Goal: Task Accomplishment & Management: Complete application form

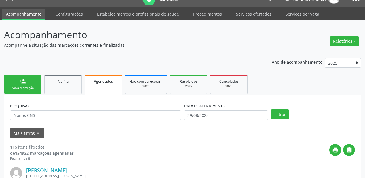
scroll to position [12, 0]
click at [36, 113] on input "text" at bounding box center [95, 115] width 171 height 10
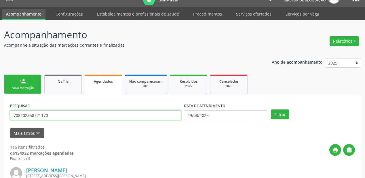
type input "708402358721170"
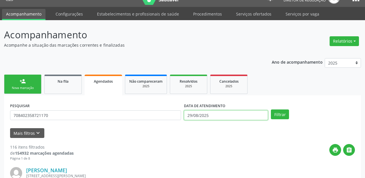
click at [209, 116] on input "29/08/2025" at bounding box center [226, 115] width 84 height 10
click at [281, 113] on button "Filtrar" at bounding box center [280, 115] width 18 height 10
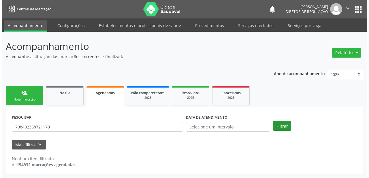
scroll to position [0, 0]
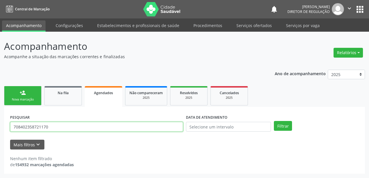
click at [61, 125] on input "708402358721170" at bounding box center [96, 127] width 173 height 10
type input "7"
type input "708402358721170"
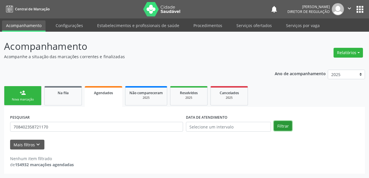
click at [286, 125] on button "Filtrar" at bounding box center [283, 126] width 18 height 10
click at [91, 97] on link "Agendados" at bounding box center [103, 96] width 37 height 21
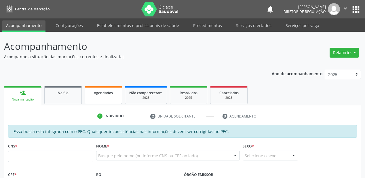
click at [101, 100] on link "Agendados" at bounding box center [103, 95] width 37 height 18
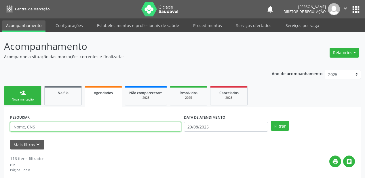
click at [27, 128] on input "text" at bounding box center [95, 127] width 171 height 10
type input "708402358721170"
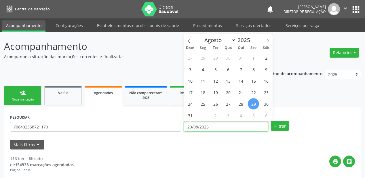
click at [217, 130] on input "29/08/2025" at bounding box center [226, 127] width 84 height 10
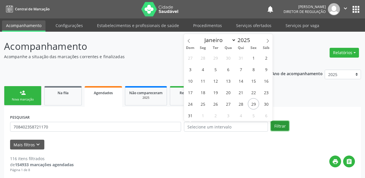
click at [281, 125] on button "Filtrar" at bounding box center [280, 126] width 18 height 10
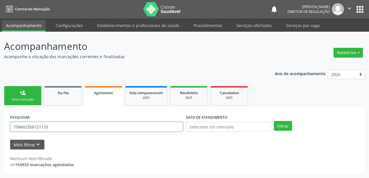
click at [57, 128] on input "708402358721170" at bounding box center [96, 127] width 173 height 10
type input "7"
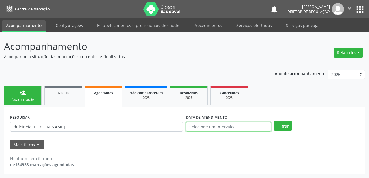
click at [229, 126] on input "text" at bounding box center [228, 127] width 85 height 10
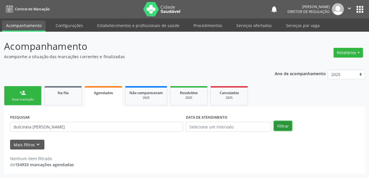
click at [276, 123] on button "Filtrar" at bounding box center [283, 126] width 18 height 10
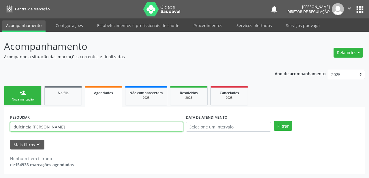
click at [28, 125] on input "dulcineia [PERSON_NAME]" at bounding box center [96, 127] width 173 height 10
type input "dulcinea [PERSON_NAME]"
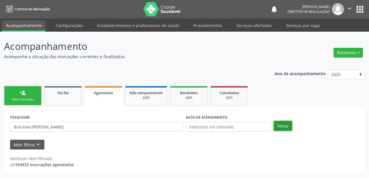
click at [286, 125] on button "Filtrar" at bounding box center [283, 126] width 18 height 10
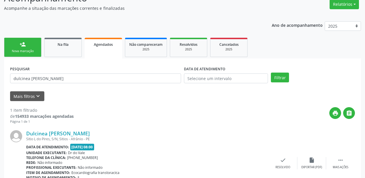
scroll to position [82, 0]
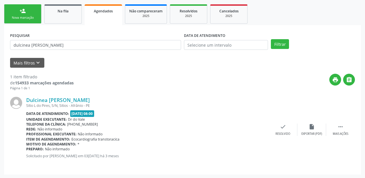
click at [33, 18] on div "Nova marcação" at bounding box center [22, 18] width 29 height 4
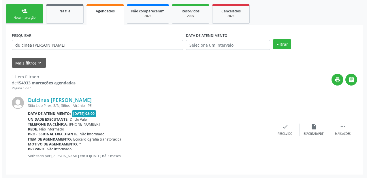
scroll to position [0, 0]
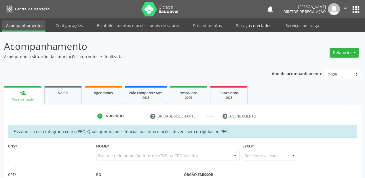
click at [257, 24] on link "Serviços ofertados" at bounding box center [254, 25] width 44 height 10
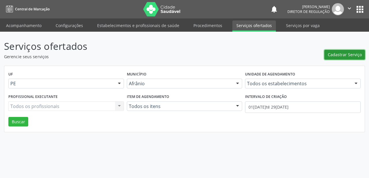
click at [339, 55] on span "Cadastrar Serviço" at bounding box center [345, 55] width 34 height 6
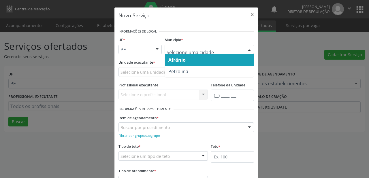
click at [179, 63] on span "Afrânio" at bounding box center [176, 60] width 17 height 6
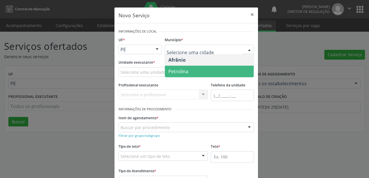
click at [173, 68] on span "Petrolina" at bounding box center [178, 71] width 20 height 6
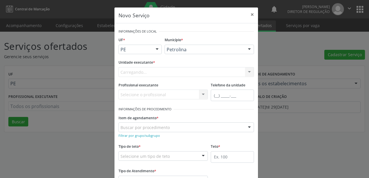
click at [142, 70] on div "Carregando... Academia da Saude de Afranio Academia da Saude do Bairro [PERSON_…" at bounding box center [185, 72] width 135 height 10
type input "c"
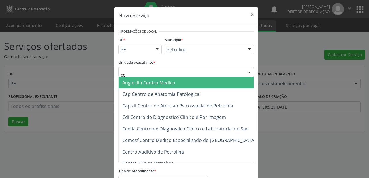
type input "c"
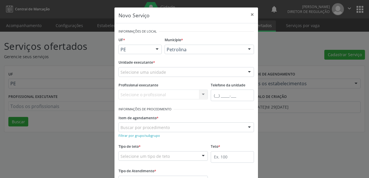
click at [304, 50] on div "Novo Serviço × Informações de Local UF * PE BA PE Nenhum resultado encontrado p…" at bounding box center [184, 89] width 369 height 178
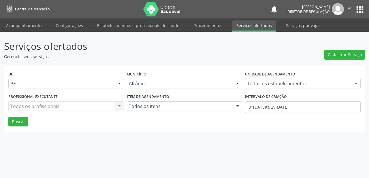
click at [127, 66] on div "UF PE Todas as UFs BA PE Nenhum resultado encontrado para: " " Não há nenhuma o…" at bounding box center [184, 99] width 360 height 66
click at [24, 124] on button "Buscar" at bounding box center [18, 122] width 20 height 10
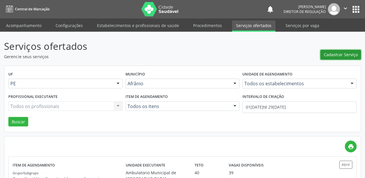
click at [353, 56] on span "Cadastrar Serviço" at bounding box center [341, 55] width 34 height 6
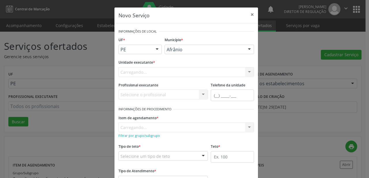
click at [167, 71] on div "Carregando... Nenhum resultado encontrado para: " " Não há nenhuma opção para s…" at bounding box center [185, 72] width 135 height 10
click at [167, 71] on div "Selecione uma unidade" at bounding box center [185, 72] width 135 height 10
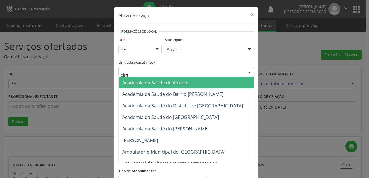
type input "cime"
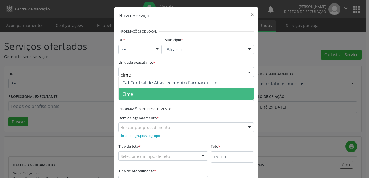
click at [135, 95] on span "Cime" at bounding box center [186, 94] width 135 height 12
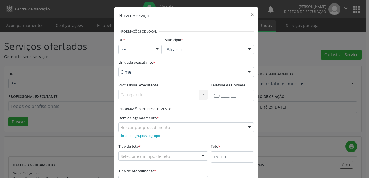
click at [144, 131] on div "Buscar por procedimento" at bounding box center [185, 127] width 135 height 10
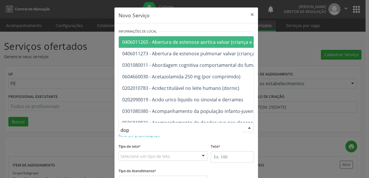
type input "dopp"
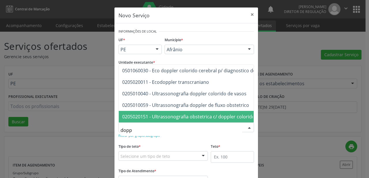
click at [196, 114] on span "0205020151 - Ultrassonografia obstetrica c/ doppler colorido e pulsado" at bounding box center [199, 117] width 155 height 6
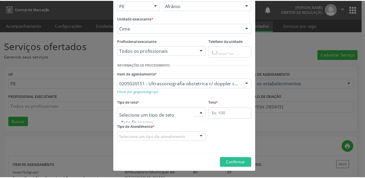
scroll to position [17, 0]
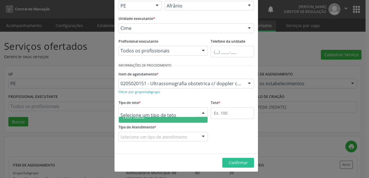
click at [164, 118] on span "Teto físico" at bounding box center [163, 117] width 89 height 12
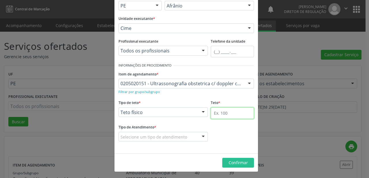
click at [218, 115] on input "text" at bounding box center [232, 114] width 43 height 12
type input "1"
click at [186, 138] on div "Selecione um tipo de atendimento" at bounding box center [162, 137] width 89 height 10
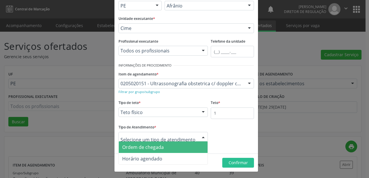
click at [173, 144] on span "Ordem de chegada" at bounding box center [163, 148] width 89 height 12
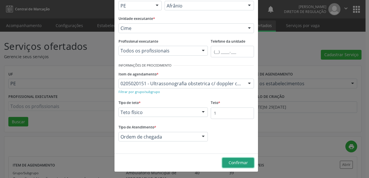
click at [234, 160] on span "Confirmar" at bounding box center [238, 162] width 19 height 5
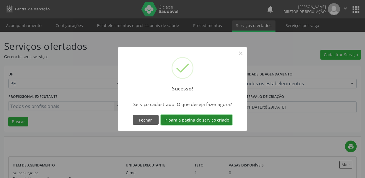
click at [209, 121] on button "Ir para a página do serviço criado" at bounding box center [196, 120] width 71 height 10
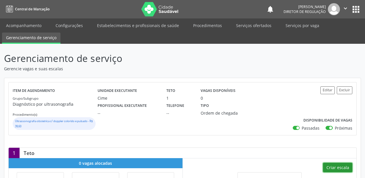
click at [338, 164] on button "Criar escala" at bounding box center [337, 168] width 29 height 10
select select "7"
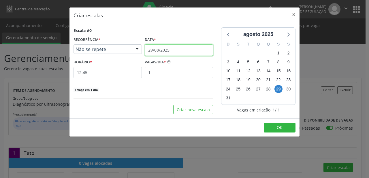
click at [170, 49] on input "29/08/2025" at bounding box center [179, 50] width 68 height 12
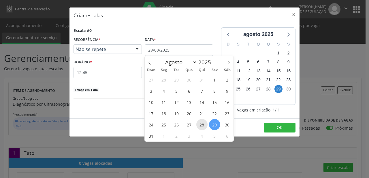
click at [201, 127] on span "28" at bounding box center [201, 124] width 11 height 11
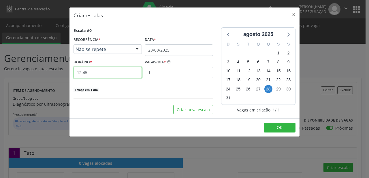
click at [116, 77] on input "12:45" at bounding box center [107, 73] width 68 height 12
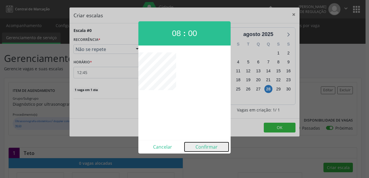
click at [212, 149] on button "Confirmar" at bounding box center [206, 146] width 44 height 9
type input "08:00"
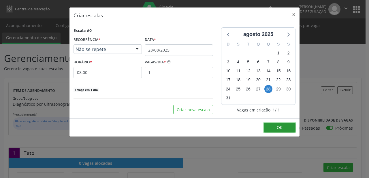
click at [282, 127] on span "OK" at bounding box center [280, 127] width 6 height 5
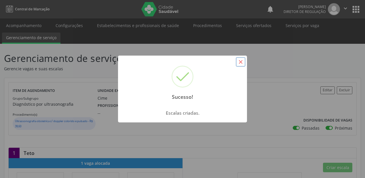
click at [240, 63] on button "×" at bounding box center [241, 62] width 10 height 10
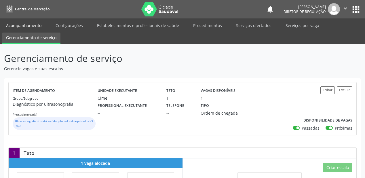
click at [31, 24] on link "Acompanhamento" at bounding box center [24, 25] width 44 height 10
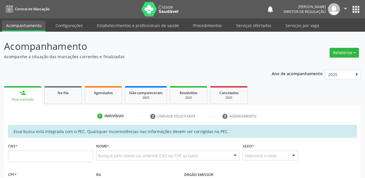
click at [104, 99] on link "Agendados" at bounding box center [103, 95] width 37 height 18
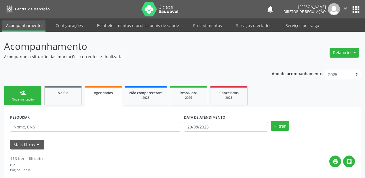
scroll to position [12, 0]
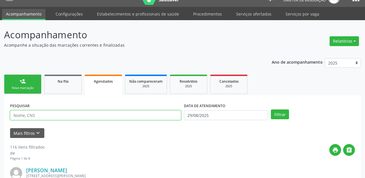
click at [86, 114] on input "text" at bounding box center [95, 115] width 171 height 10
type input "[PERSON_NAME]"
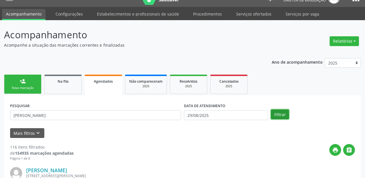
click at [282, 112] on button "Filtrar" at bounding box center [280, 115] width 18 height 10
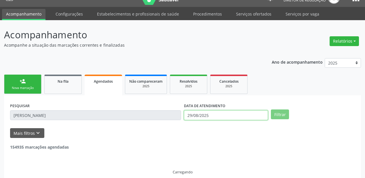
click at [236, 114] on input "29/08/2025" at bounding box center [226, 115] width 84 height 10
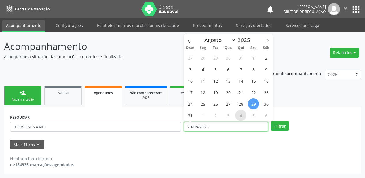
scroll to position [0, 0]
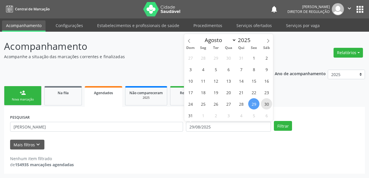
click at [265, 103] on span "30" at bounding box center [266, 103] width 11 height 11
type input "30[DATE]"
drag, startPoint x: 193, startPoint y: 115, endPoint x: 203, endPoint y: 115, distance: 9.8
click at [203, 115] on div "27 28 29 30 31 1 2 3 4 5 6 7 8 9 10 11 12 13 14 15 16 17 18 19 20 21 22 23 24 2…" at bounding box center [228, 86] width 89 height 69
click at [188, 118] on span "31" at bounding box center [190, 115] width 11 height 11
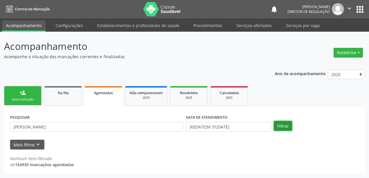
click at [278, 125] on button "Filtrar" at bounding box center [283, 126] width 18 height 10
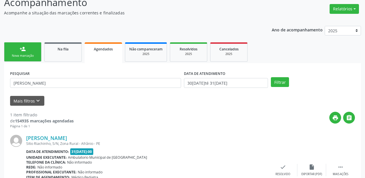
scroll to position [87, 0]
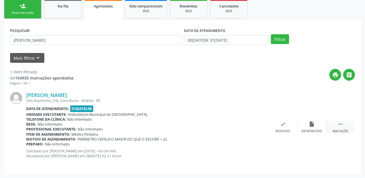
click at [342, 126] on icon "" at bounding box center [341, 124] width 6 height 6
click at [216, 127] on div "print Imprimir" at bounding box center [225, 127] width 29 height 12
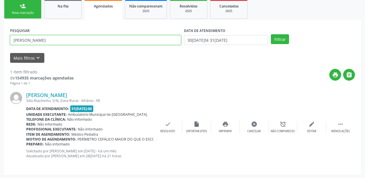
drag, startPoint x: 50, startPoint y: 38, endPoint x: 3, endPoint y: 55, distance: 50.0
click at [0, 55] on div "Acompanhamento Acompanhe a situação das marcações correntes e finalizadas Relat…" at bounding box center [182, 62] width 365 height 234
type input "704804579841948"
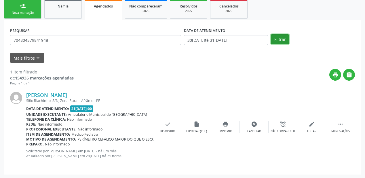
click at [284, 37] on button "Filtrar" at bounding box center [280, 39] width 18 height 10
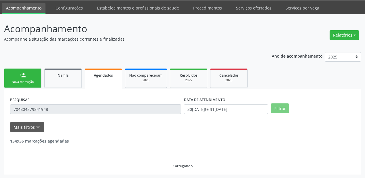
scroll to position [0, 0]
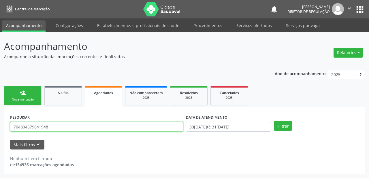
drag, startPoint x: 52, startPoint y: 127, endPoint x: 0, endPoint y: 135, distance: 52.4
click at [0, 135] on div "Acompanhamento Acompanhe a situação das marcações correntes e finalizadas Relat…" at bounding box center [184, 105] width 369 height 146
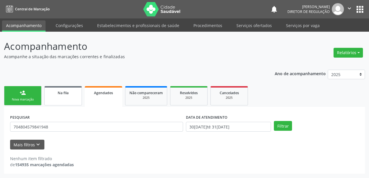
click at [51, 99] on link "Na fila" at bounding box center [62, 95] width 37 height 19
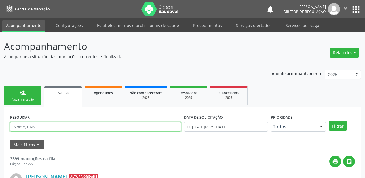
click at [45, 126] on input "text" at bounding box center [95, 127] width 171 height 10
paste input "704804579841948"
type input "704804579841948"
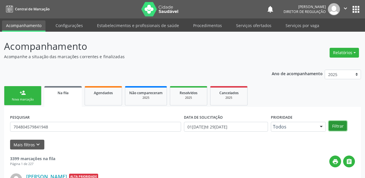
click at [339, 124] on button "Filtrar" at bounding box center [338, 126] width 18 height 10
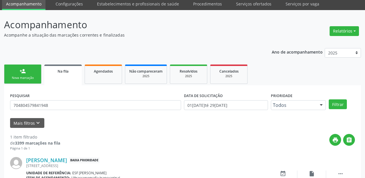
scroll to position [9, 0]
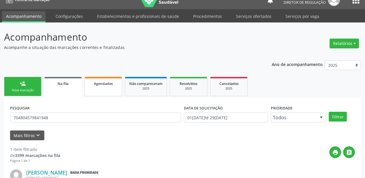
click at [114, 85] on div "Agendados" at bounding box center [103, 83] width 29 height 6
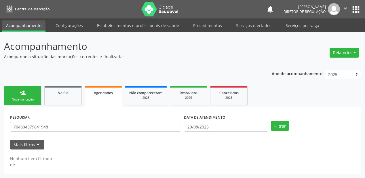
scroll to position [0, 0]
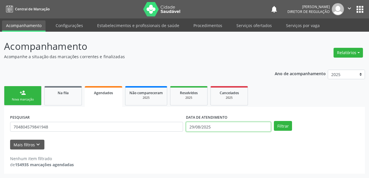
click at [244, 127] on input "29/08/2025" at bounding box center [228, 127] width 85 height 10
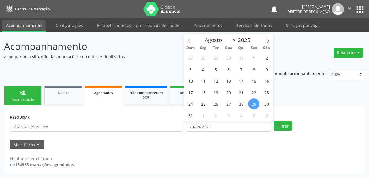
click at [189, 42] on icon at bounding box center [189, 41] width 4 height 4
select select "6"
click at [216, 57] on span "1" at bounding box center [215, 57] width 11 height 11
type input "[DATE]"
click at [267, 41] on icon at bounding box center [268, 41] width 4 height 4
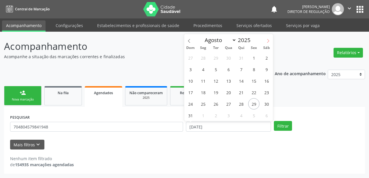
click at [267, 41] on icon at bounding box center [268, 41] width 4 height 4
select select "8"
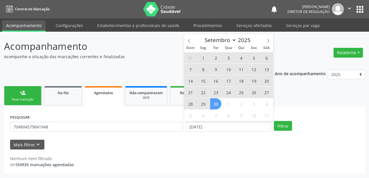
click at [219, 103] on span "30" at bounding box center [215, 103] width 11 height 11
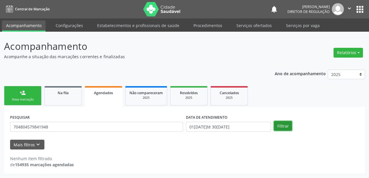
click at [278, 126] on button "Filtrar" at bounding box center [283, 126] width 18 height 10
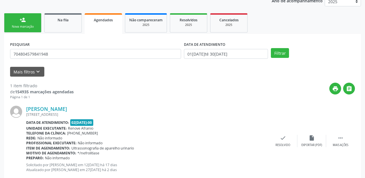
scroll to position [87, 0]
